Goal: Contribute content: Contribute content

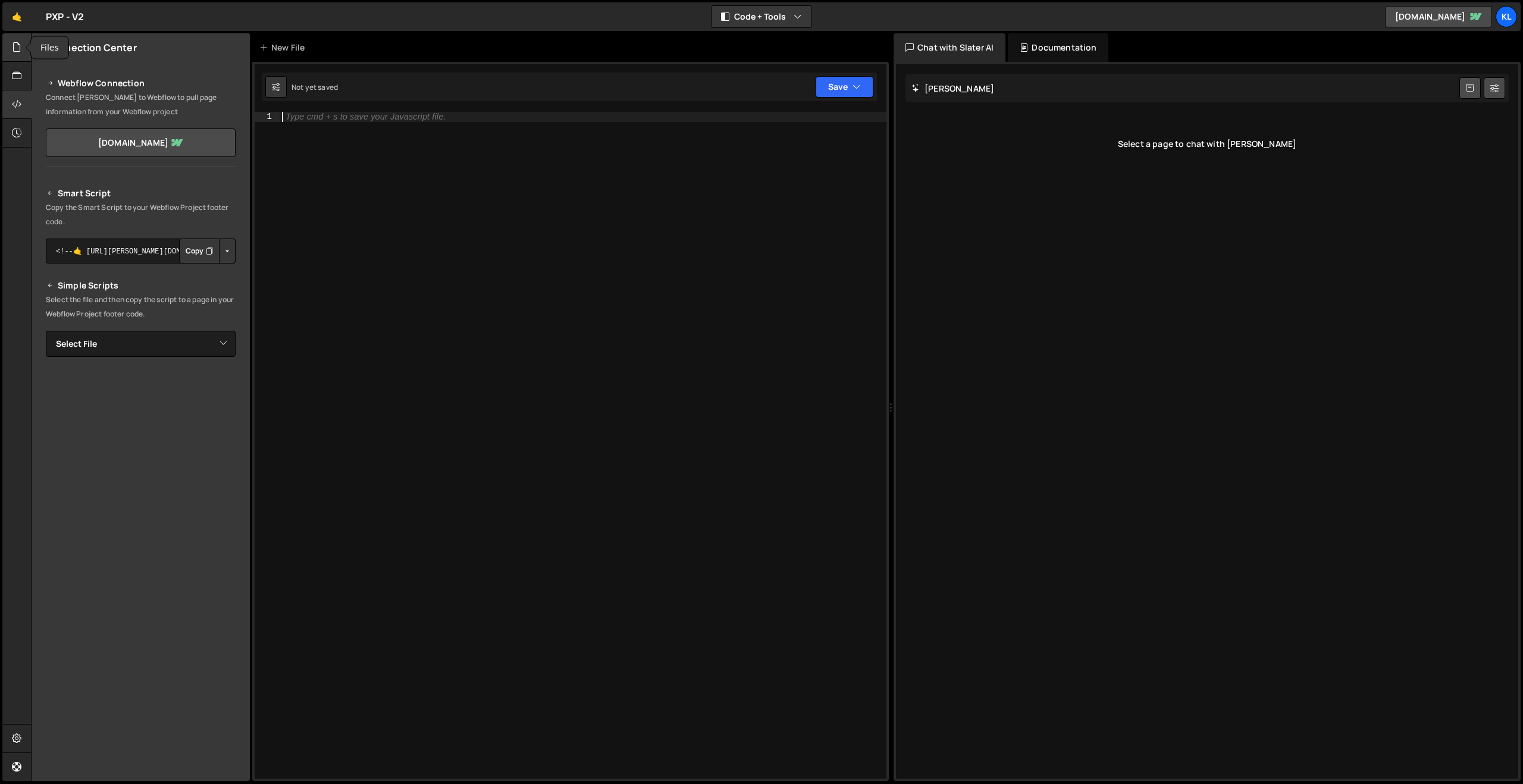
click at [12, 51] on icon at bounding box center [17, 47] width 10 height 13
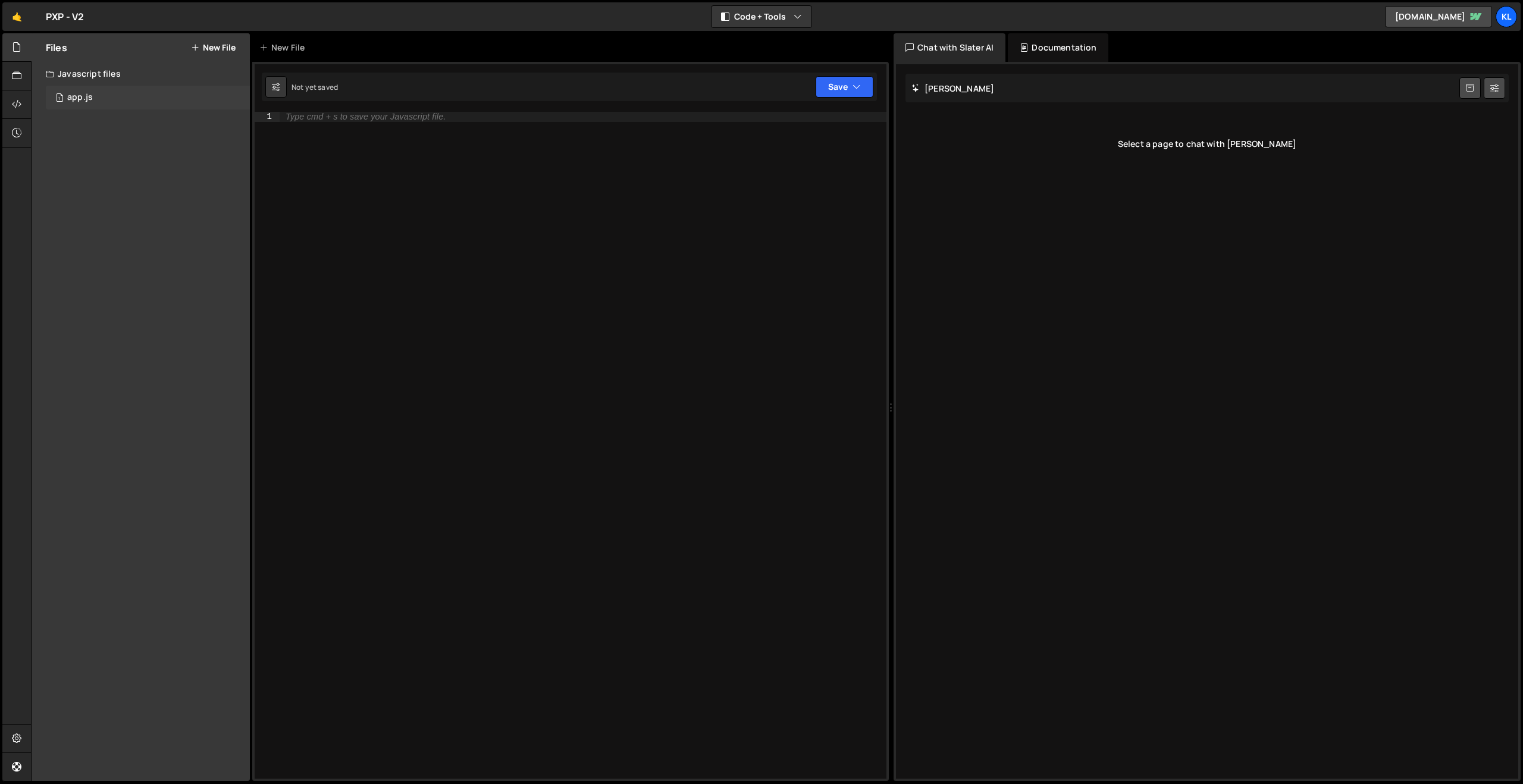
click at [101, 97] on div "1 app.js 0" at bounding box center [147, 97] width 204 height 24
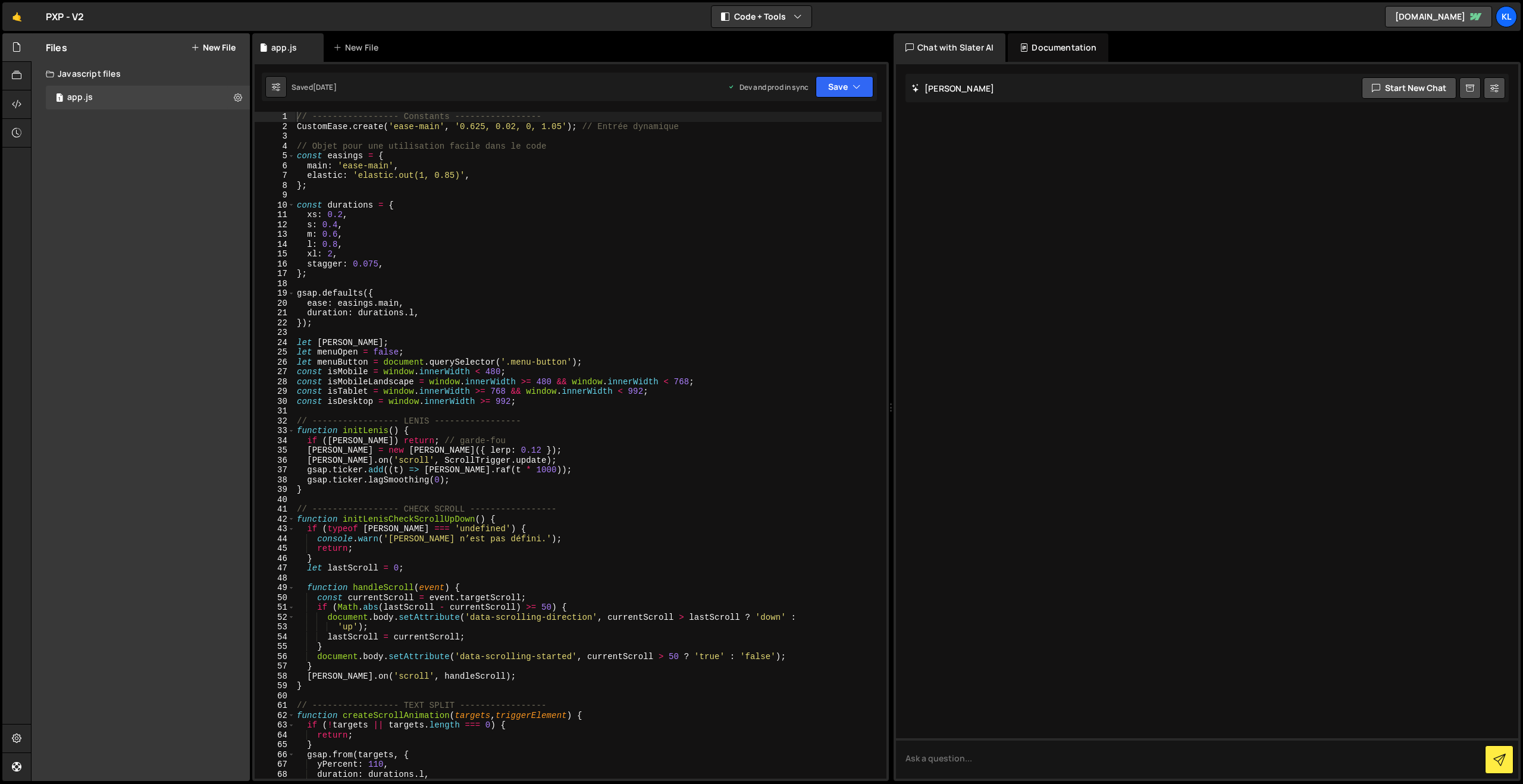
click at [494, 224] on div "// ----------------- Constants ----------------- CustomEase . create ( 'ease-ma…" at bounding box center [588, 454] width 588 height 687
type textarea "}"
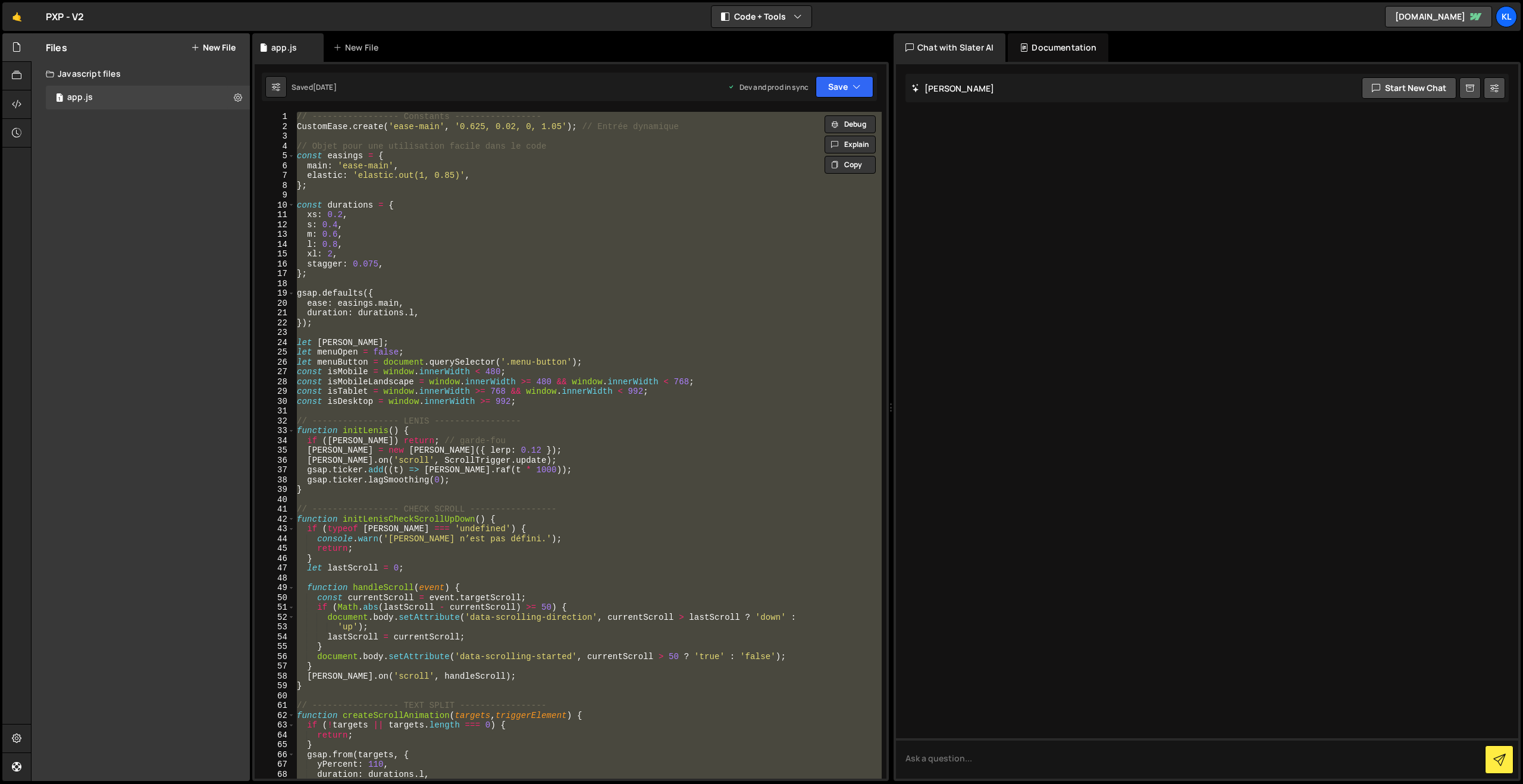
paste textarea
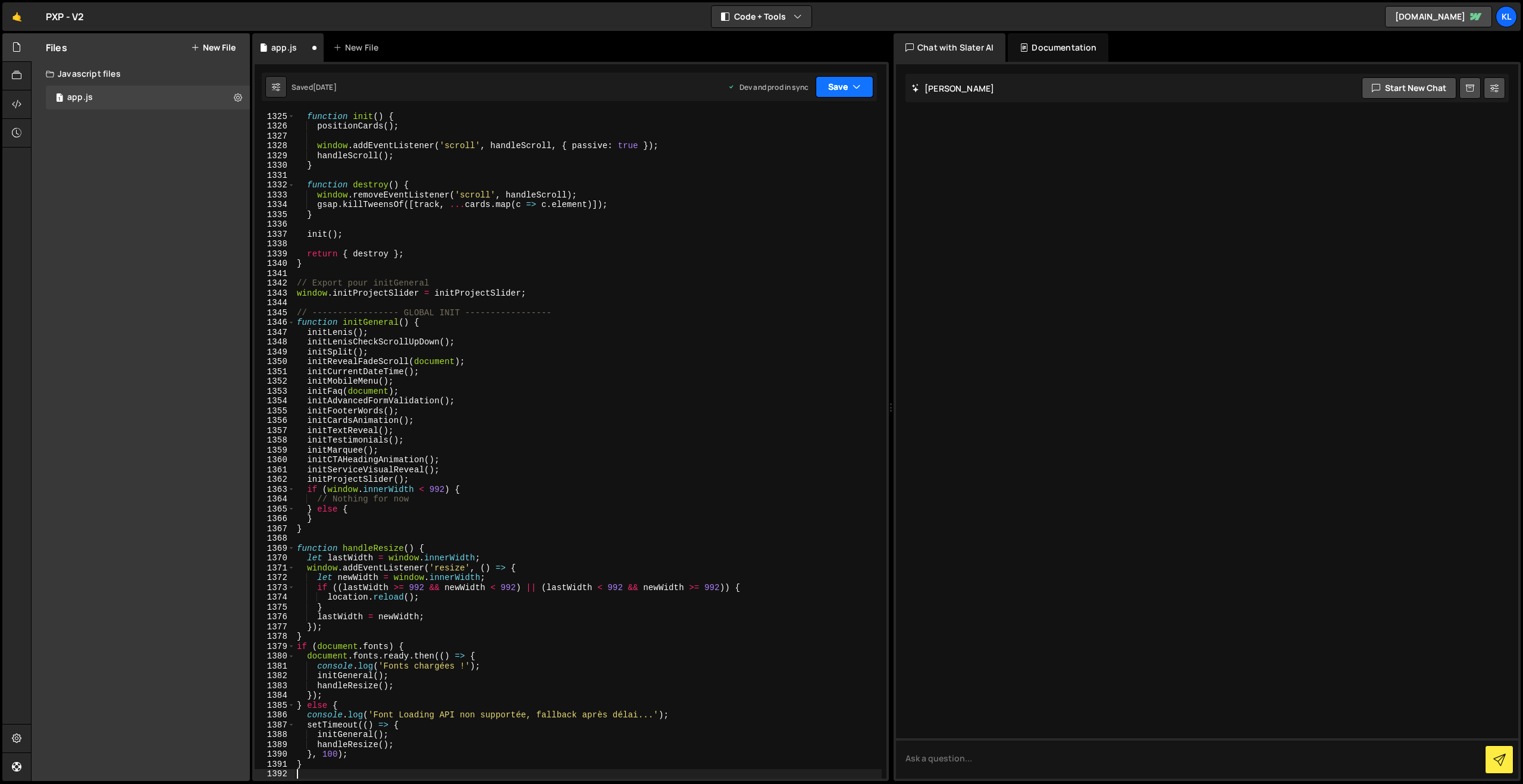
click at [834, 83] on button "Save" at bounding box center [845, 87] width 58 height 21
click at [800, 157] on div "Save to Production S" at bounding box center [804, 154] width 124 height 12
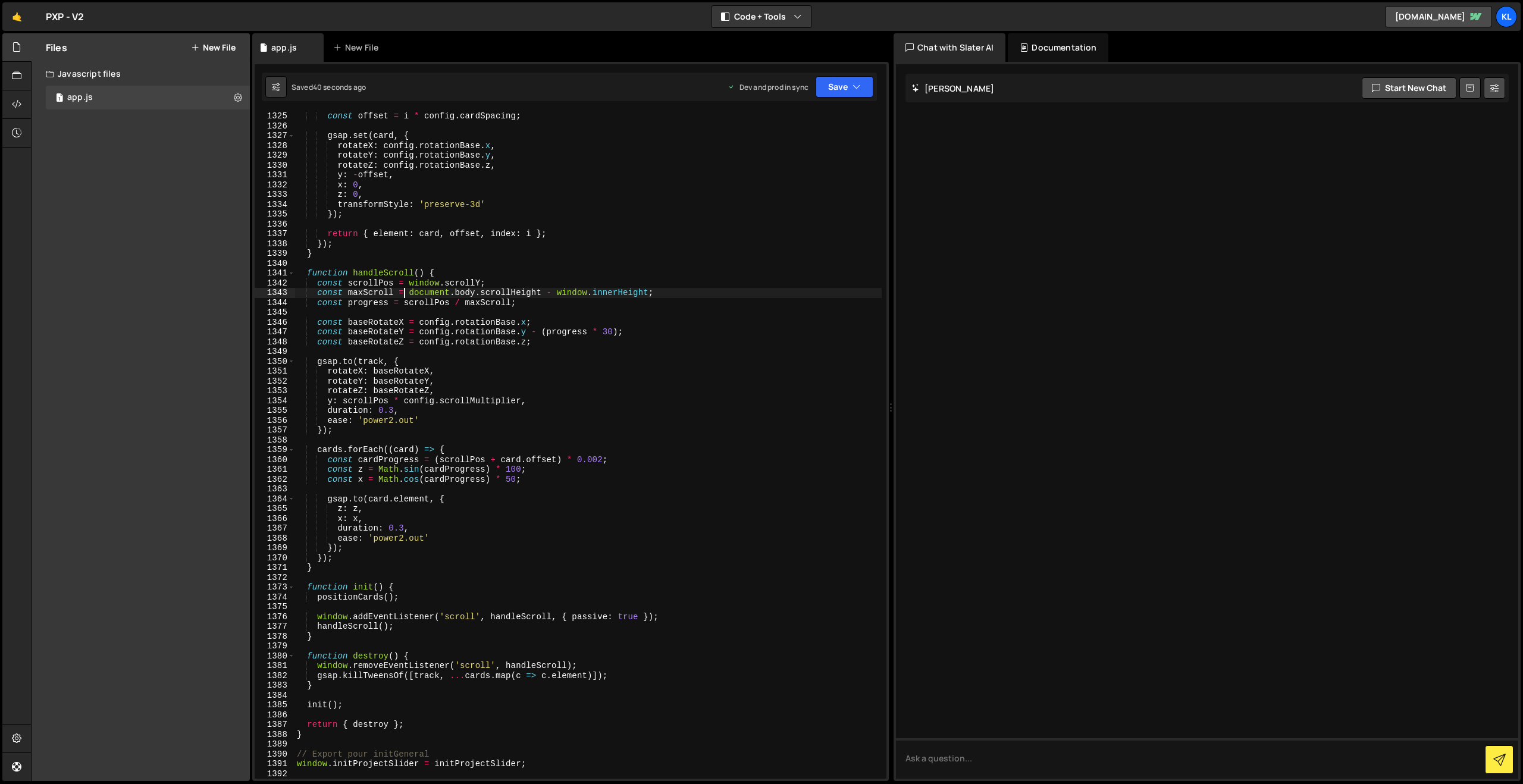
click at [403, 292] on div "const offset = i * config . cardSpacing ; gsap . set ( card , { rotateX : confi…" at bounding box center [588, 454] width 588 height 687
type textarea "}"
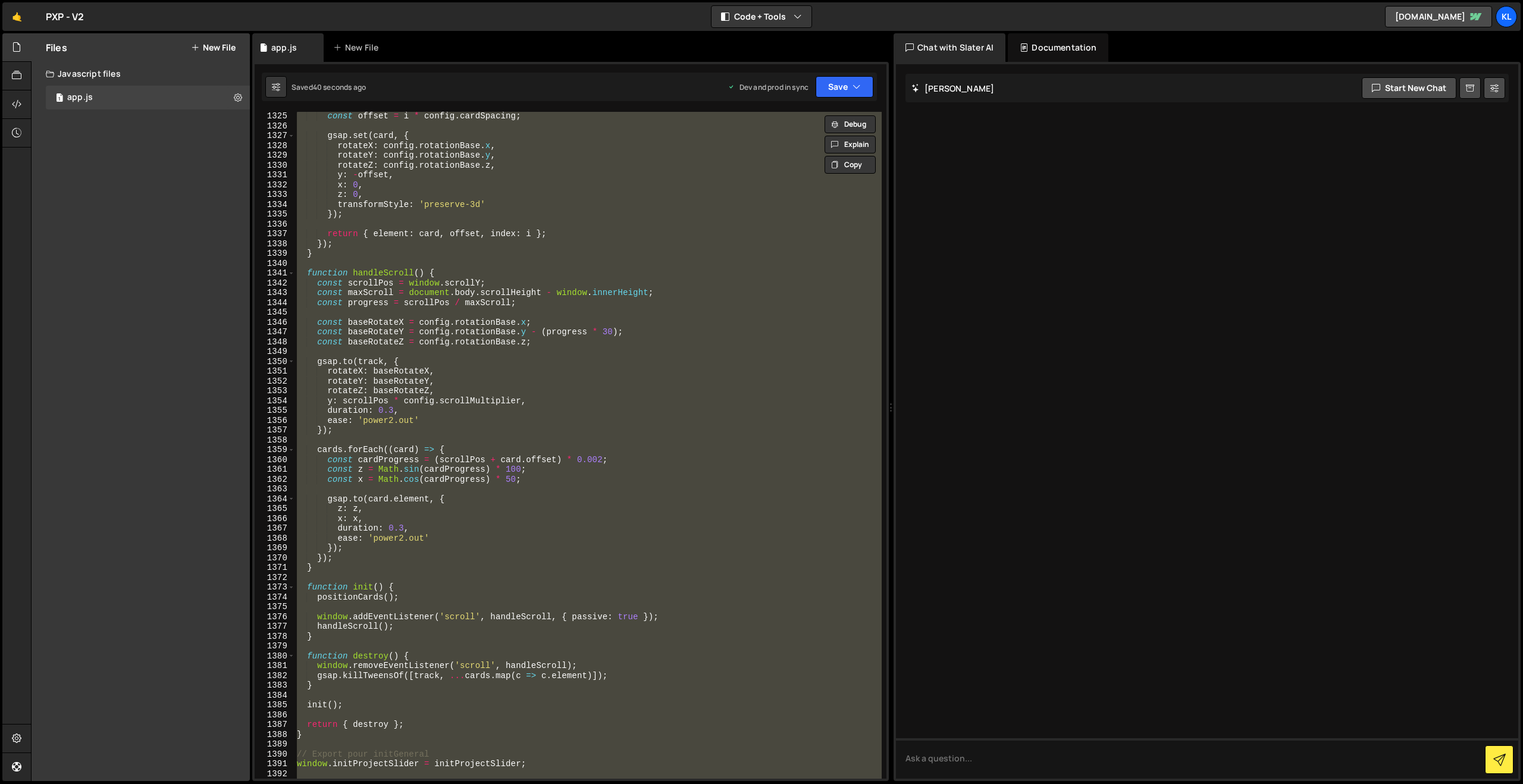
paste textarea
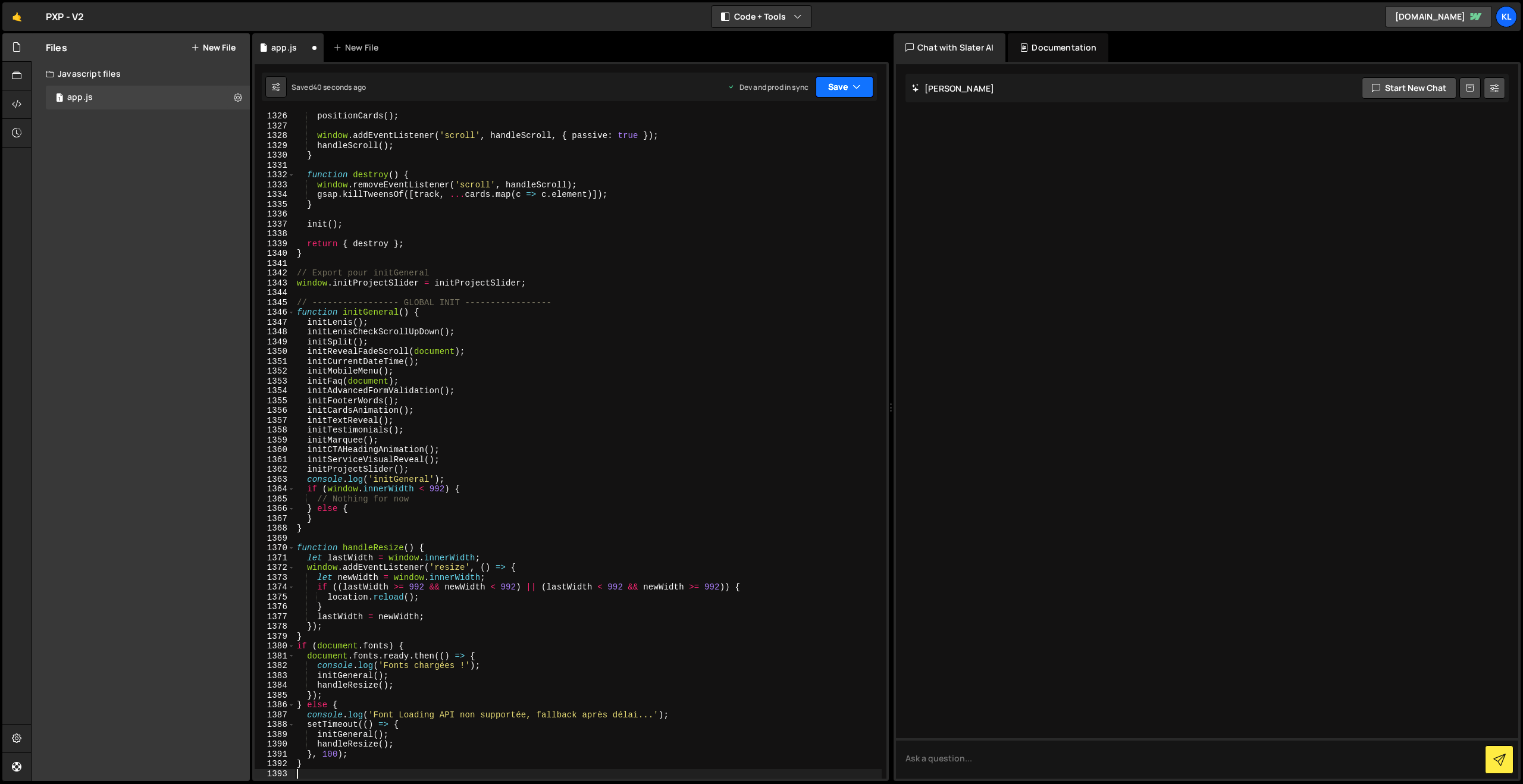
click at [846, 79] on button "Save" at bounding box center [845, 87] width 58 height 21
click at [797, 160] on button "Save to Production S Saved 39 seconds ago" at bounding box center [804, 162] width 143 height 39
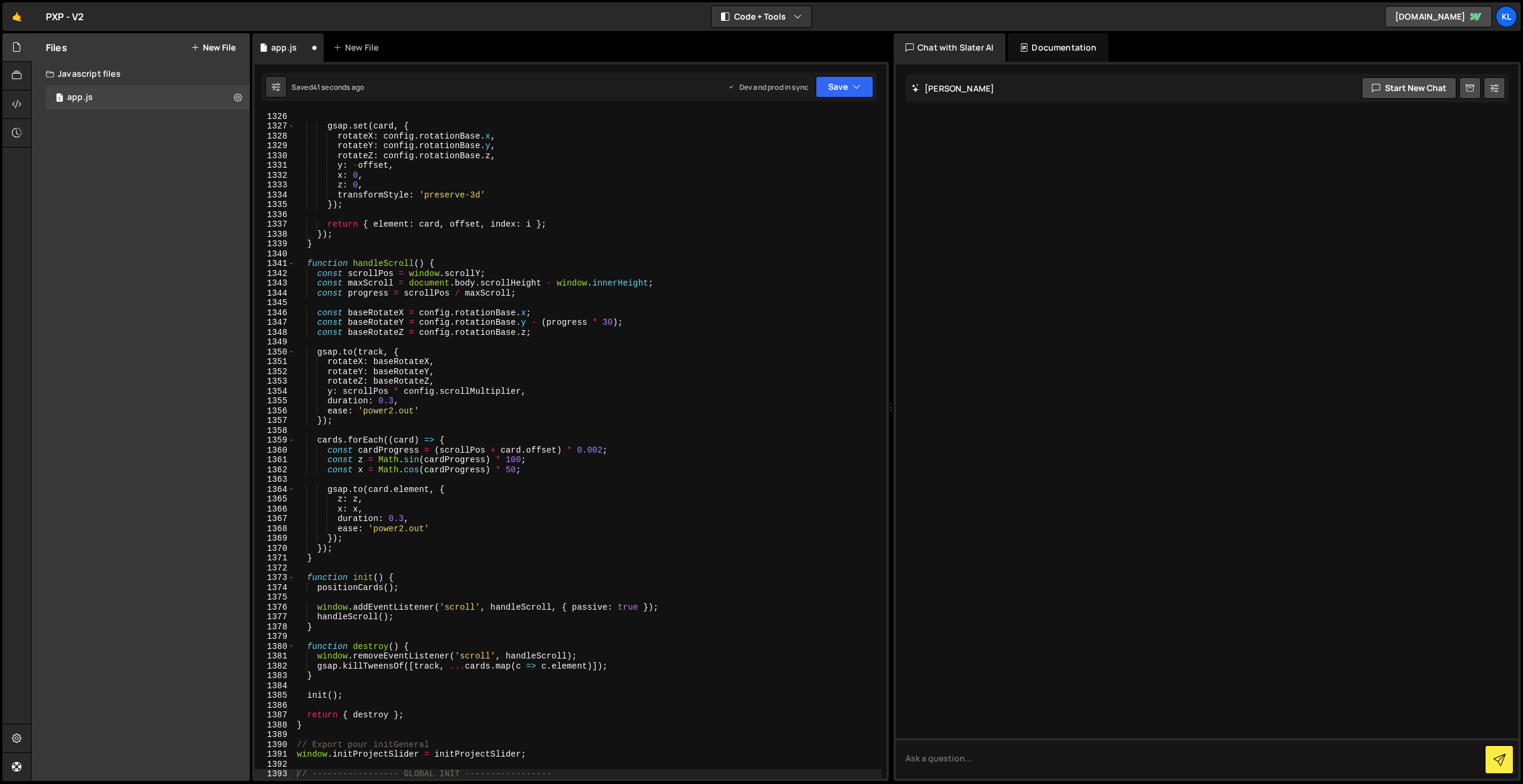
scroll to position [13003, 0]
click at [433, 430] on div "gsap . set ( card , { rotateX : config . rotationBase . x , rotateY : config . …" at bounding box center [588, 454] width 588 height 687
type textarea "}"
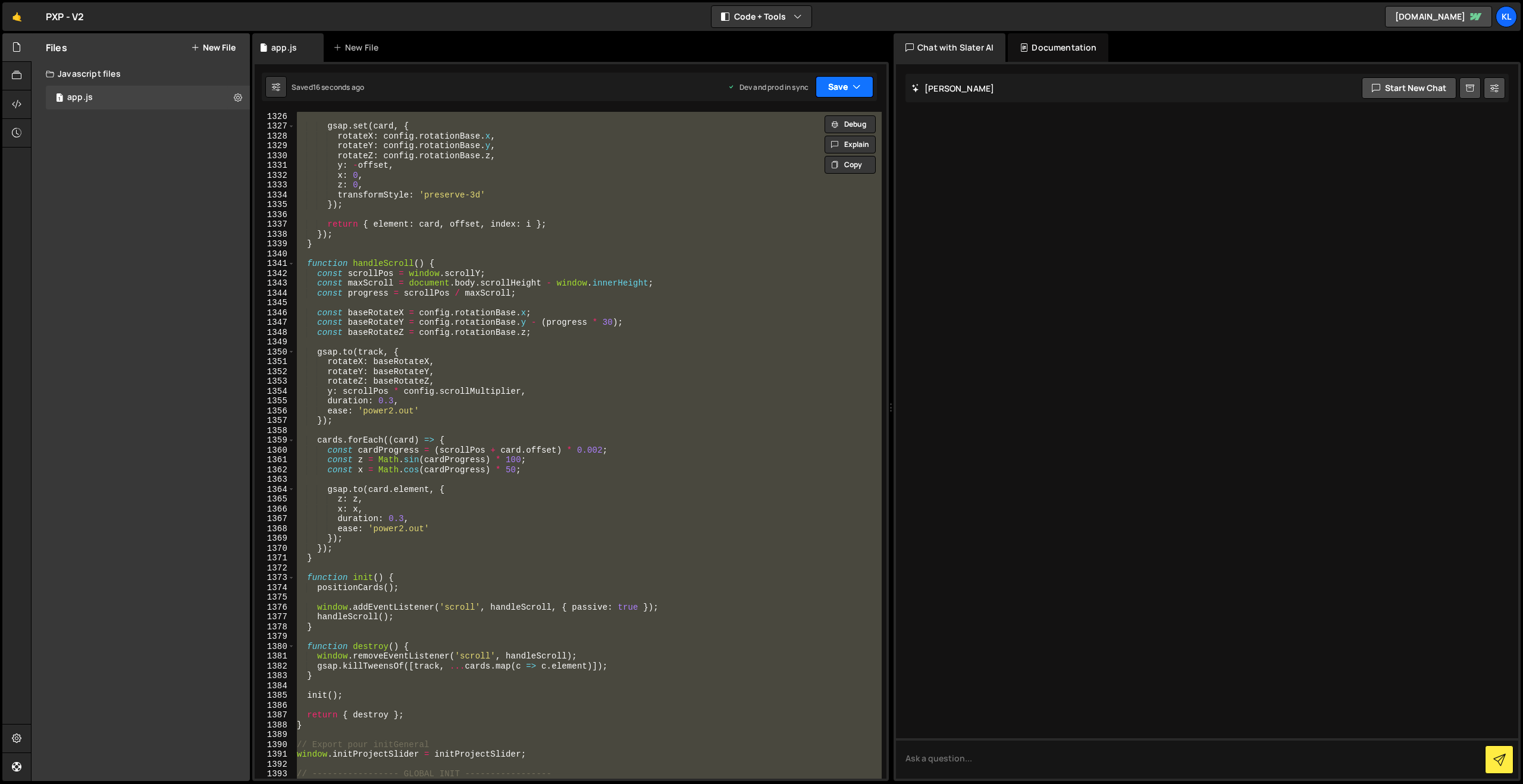
paste textarea
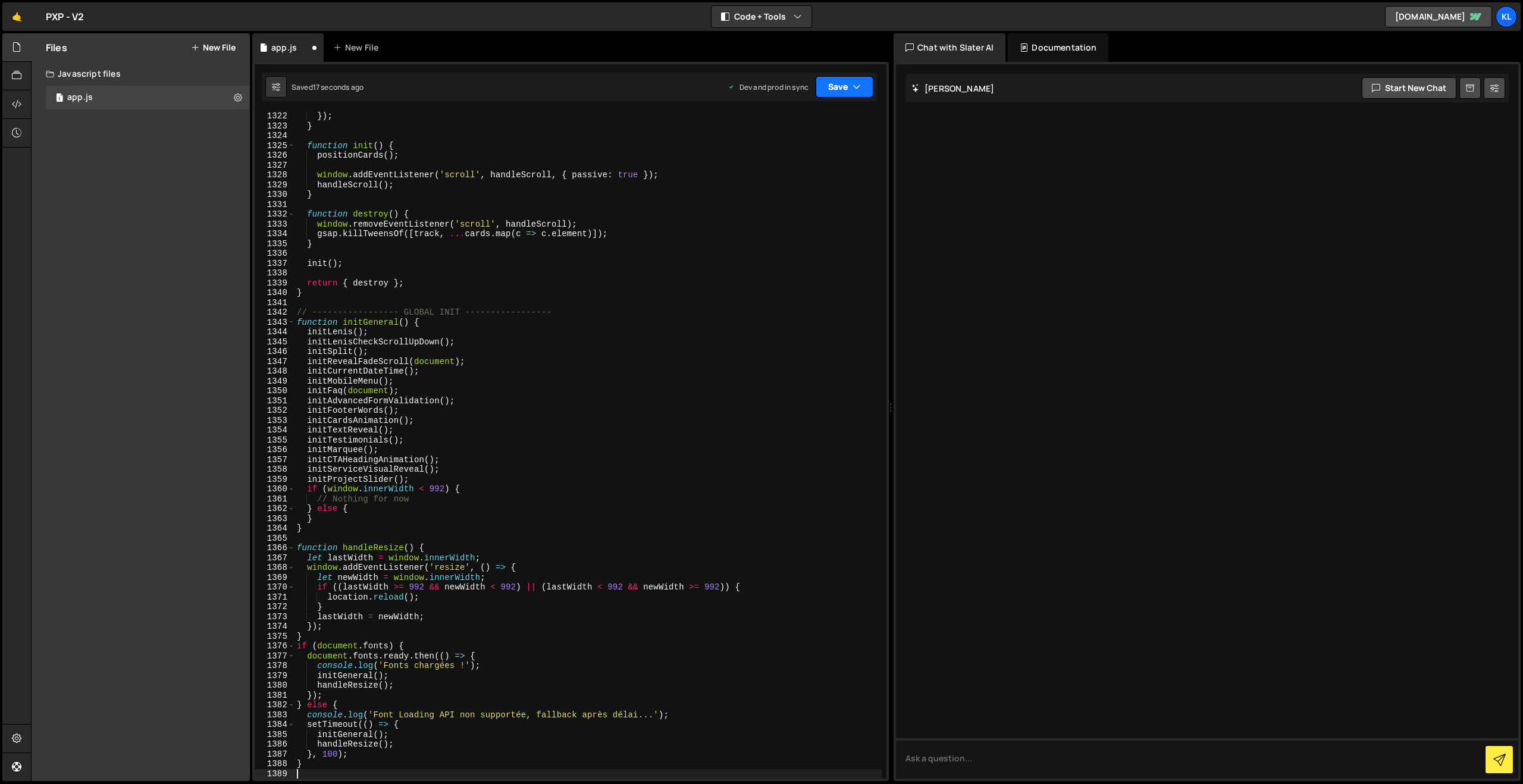
click at [823, 88] on button "Save" at bounding box center [845, 87] width 58 height 21
drag, startPoint x: 799, startPoint y: 167, endPoint x: 774, endPoint y: 163, distance: 25.3
click at [797, 167] on div "16 seconds ago" at bounding box center [789, 168] width 52 height 10
